Goal: Use online tool/utility: Utilize a website feature to perform a specific function

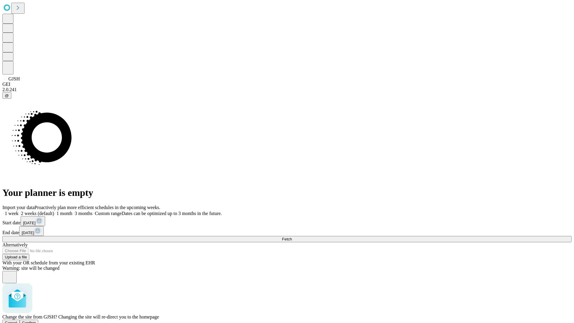
click at [36, 321] on span "Confirm" at bounding box center [29, 323] width 14 height 4
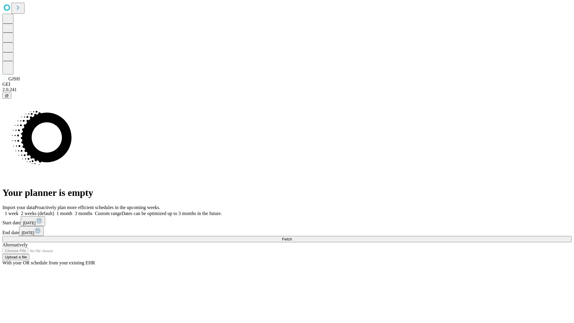
click at [72, 211] on label "1 month" at bounding box center [63, 213] width 18 height 5
click at [292, 237] on span "Fetch" at bounding box center [287, 239] width 10 height 4
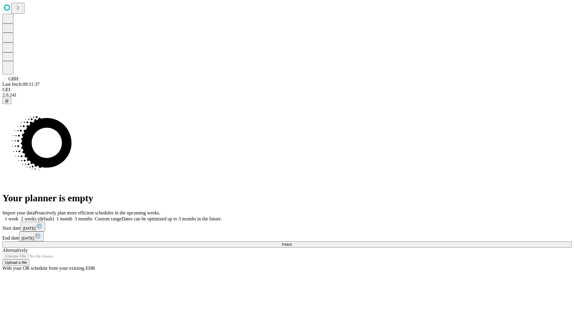
click at [72, 216] on label "1 month" at bounding box center [63, 218] width 18 height 5
click at [292, 242] on span "Fetch" at bounding box center [287, 244] width 10 height 4
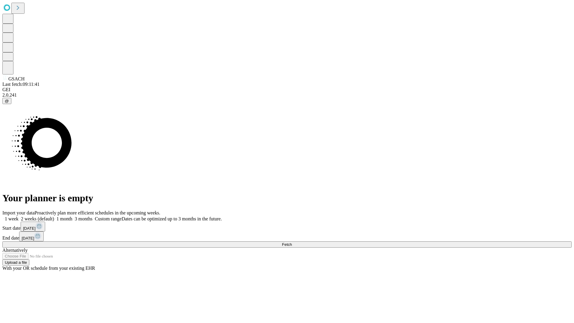
click at [72, 216] on label "1 month" at bounding box center [63, 218] width 18 height 5
click at [292, 242] on span "Fetch" at bounding box center [287, 244] width 10 height 4
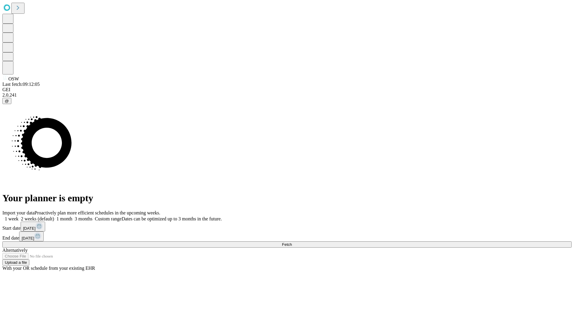
click at [292, 242] on span "Fetch" at bounding box center [287, 244] width 10 height 4
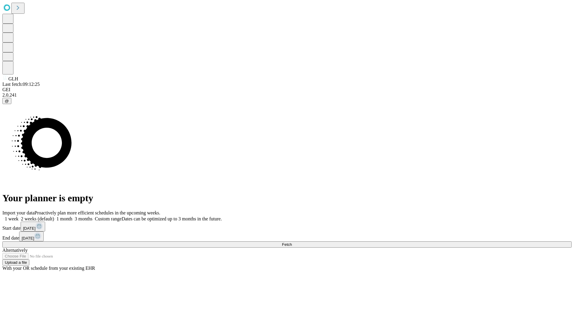
click at [72, 216] on label "1 month" at bounding box center [63, 218] width 18 height 5
click at [292, 242] on span "Fetch" at bounding box center [287, 244] width 10 height 4
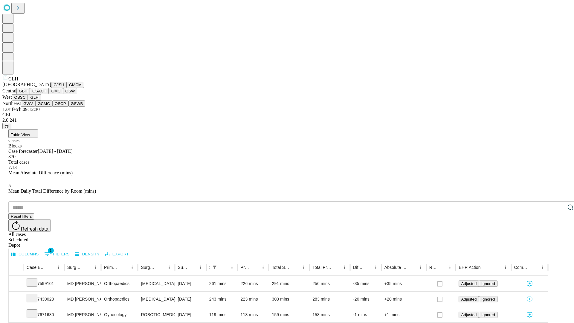
click at [35, 107] on button "GWV" at bounding box center [28, 104] width 14 height 6
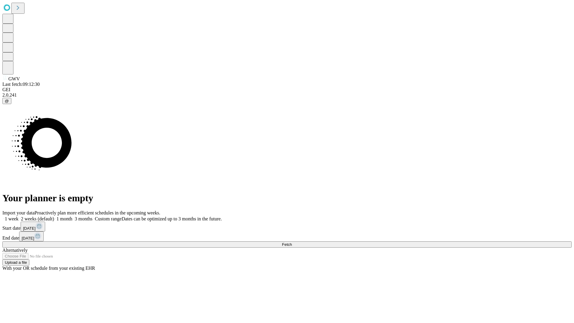
click at [72, 216] on label "1 month" at bounding box center [63, 218] width 18 height 5
click at [292, 242] on span "Fetch" at bounding box center [287, 244] width 10 height 4
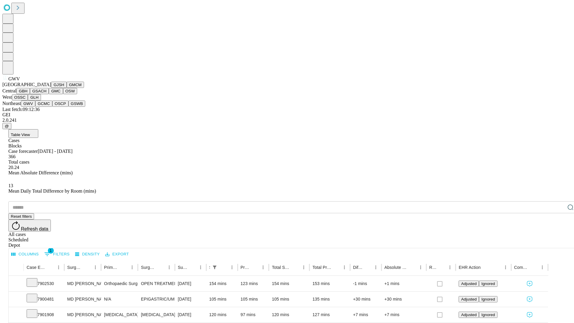
click at [46, 107] on button "GCMC" at bounding box center [43, 104] width 17 height 6
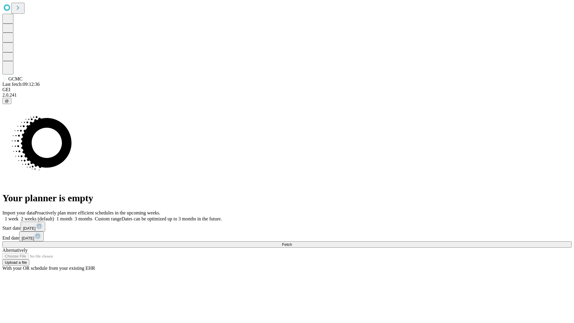
click at [72, 216] on label "1 month" at bounding box center [63, 218] width 18 height 5
click at [292, 242] on span "Fetch" at bounding box center [287, 244] width 10 height 4
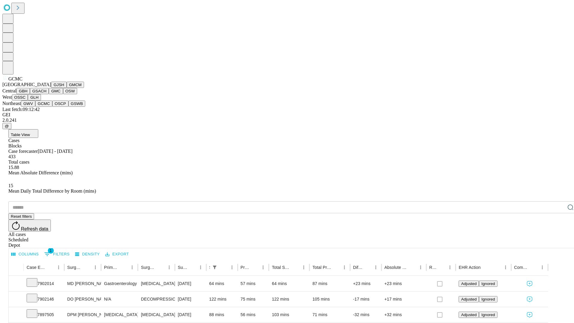
click at [52, 107] on button "OSCP" at bounding box center [60, 104] width 16 height 6
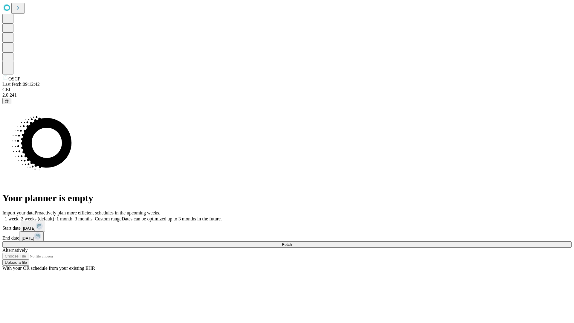
click at [72, 216] on label "1 month" at bounding box center [63, 218] width 18 height 5
click at [292, 242] on span "Fetch" at bounding box center [287, 244] width 10 height 4
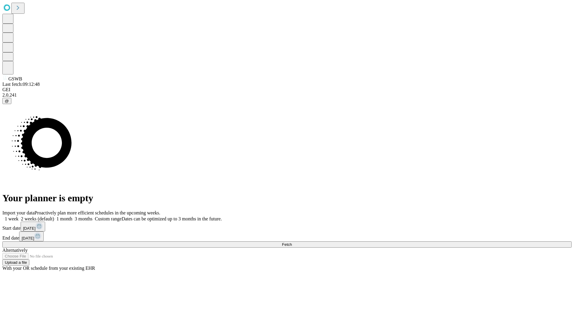
click at [72, 216] on label "1 month" at bounding box center [63, 218] width 18 height 5
click at [292, 242] on span "Fetch" at bounding box center [287, 244] width 10 height 4
